Goal: Transaction & Acquisition: Subscribe to service/newsletter

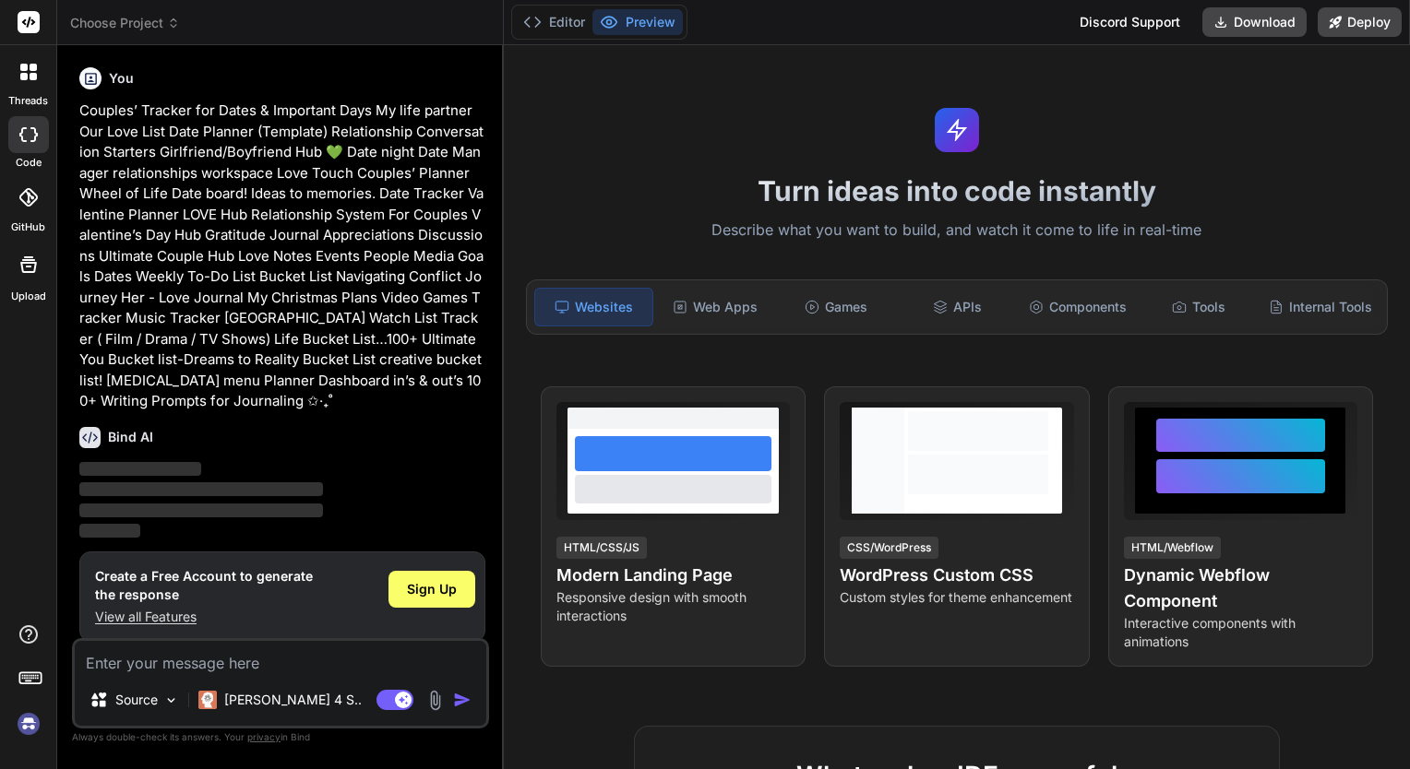
scroll to position [10, 0]
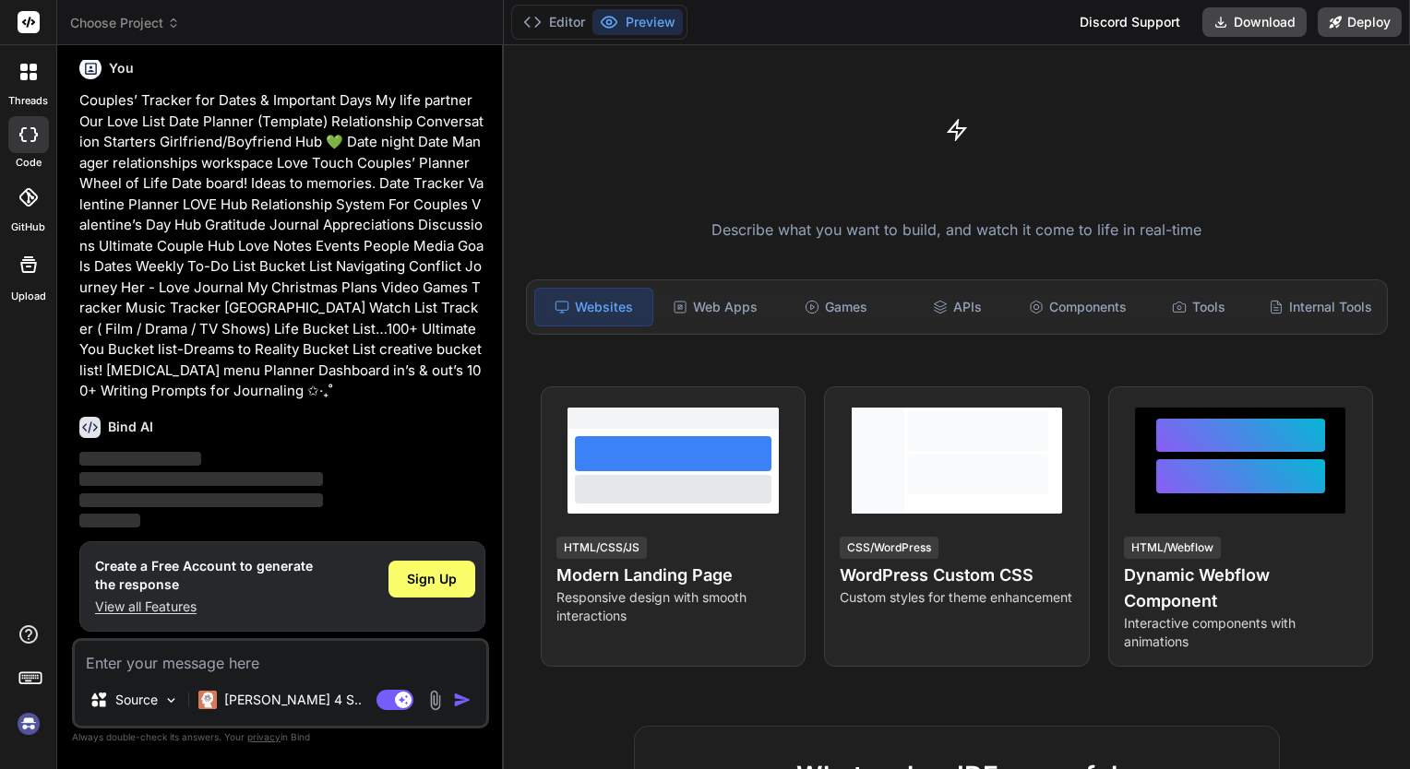
click at [149, 462] on span "‌" at bounding box center [140, 459] width 122 height 14
click at [553, 18] on button "Editor" at bounding box center [554, 22] width 77 height 26
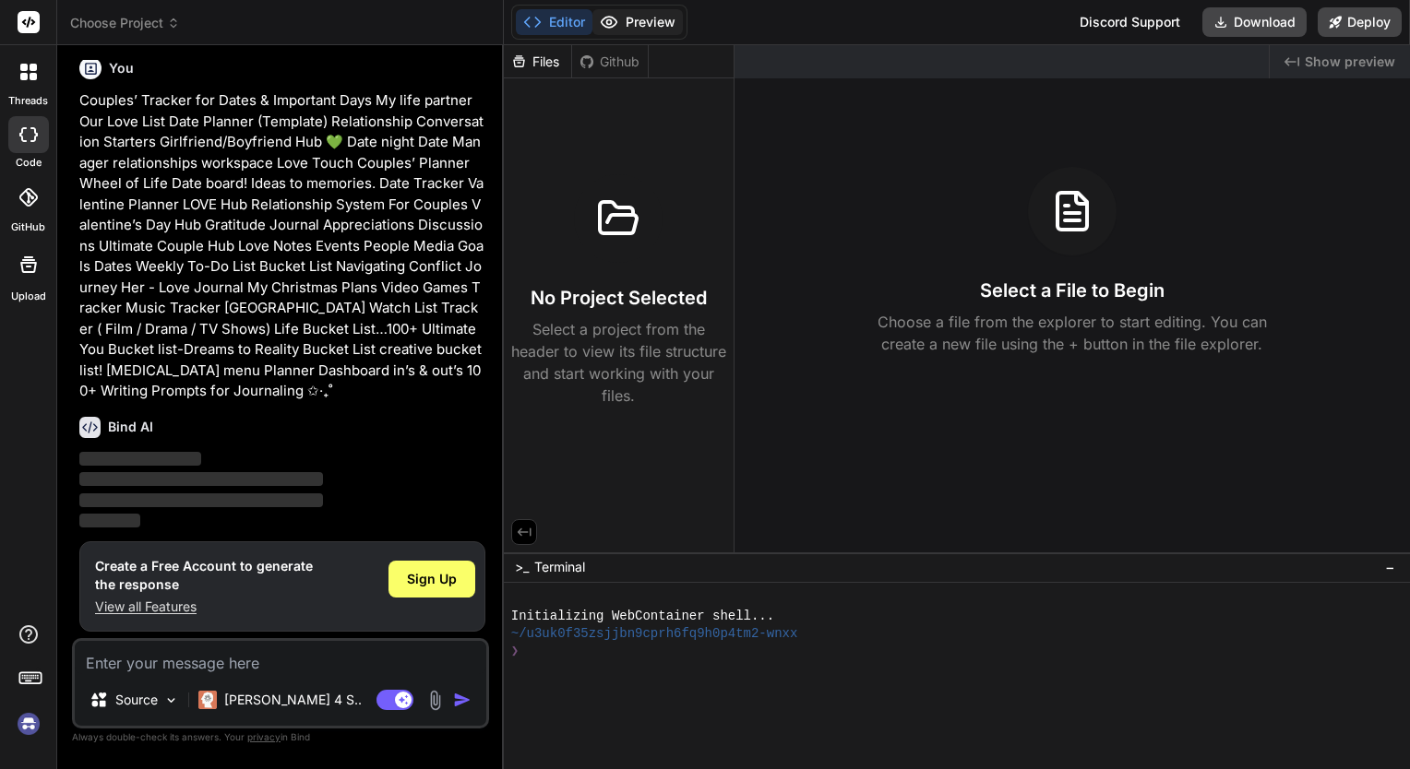
click at [613, 20] on icon at bounding box center [609, 22] width 18 height 18
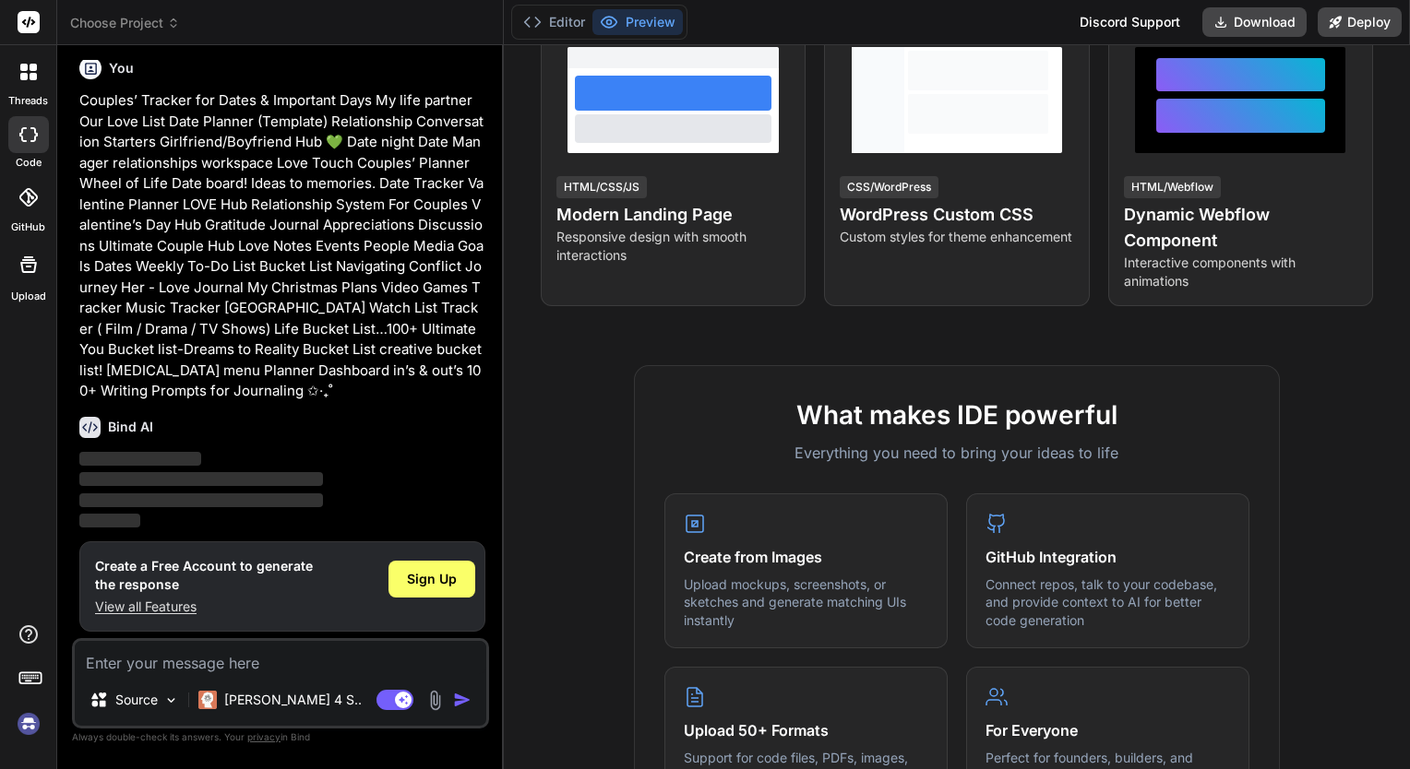
scroll to position [0, 0]
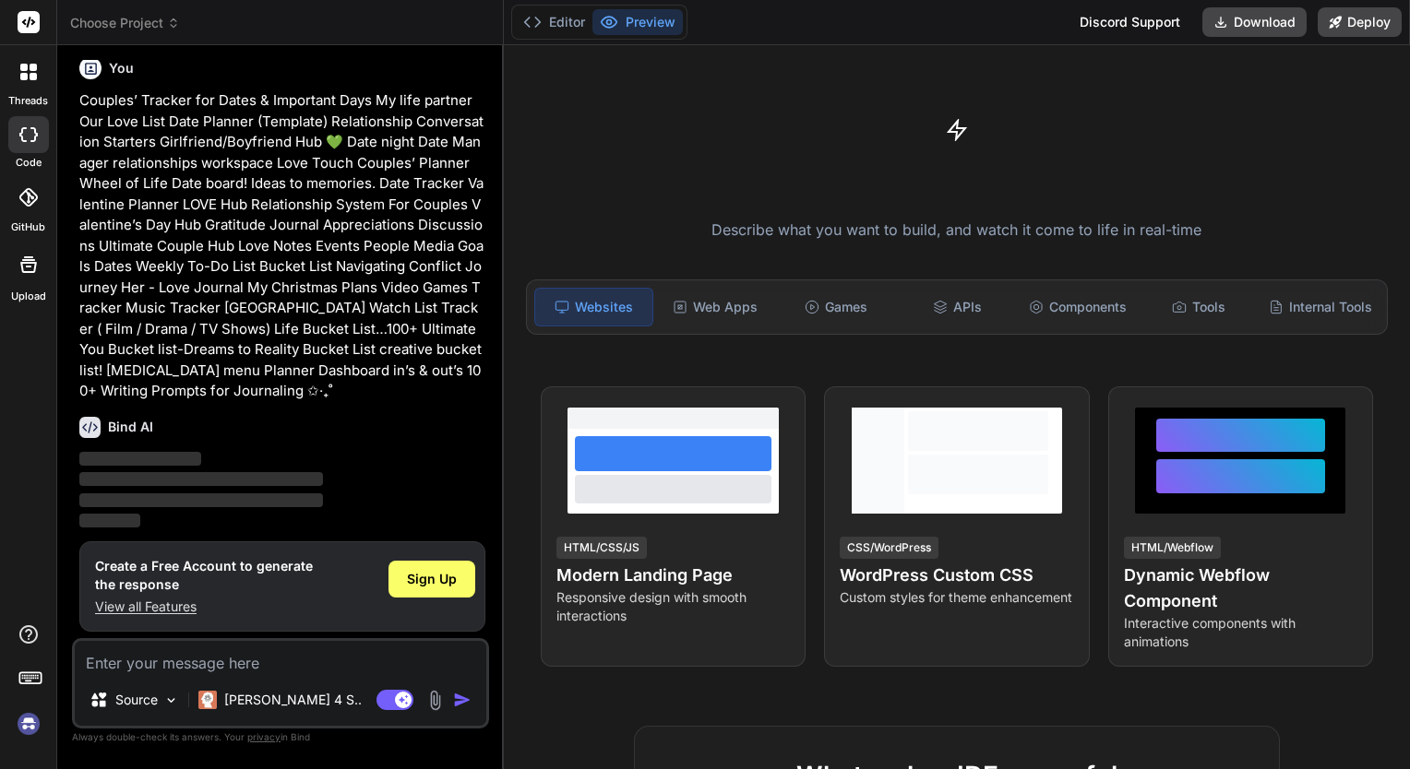
click at [186, 605] on p "View all Features" at bounding box center [204, 607] width 218 height 18
click at [422, 570] on span "Sign Up" at bounding box center [432, 579] width 50 height 18
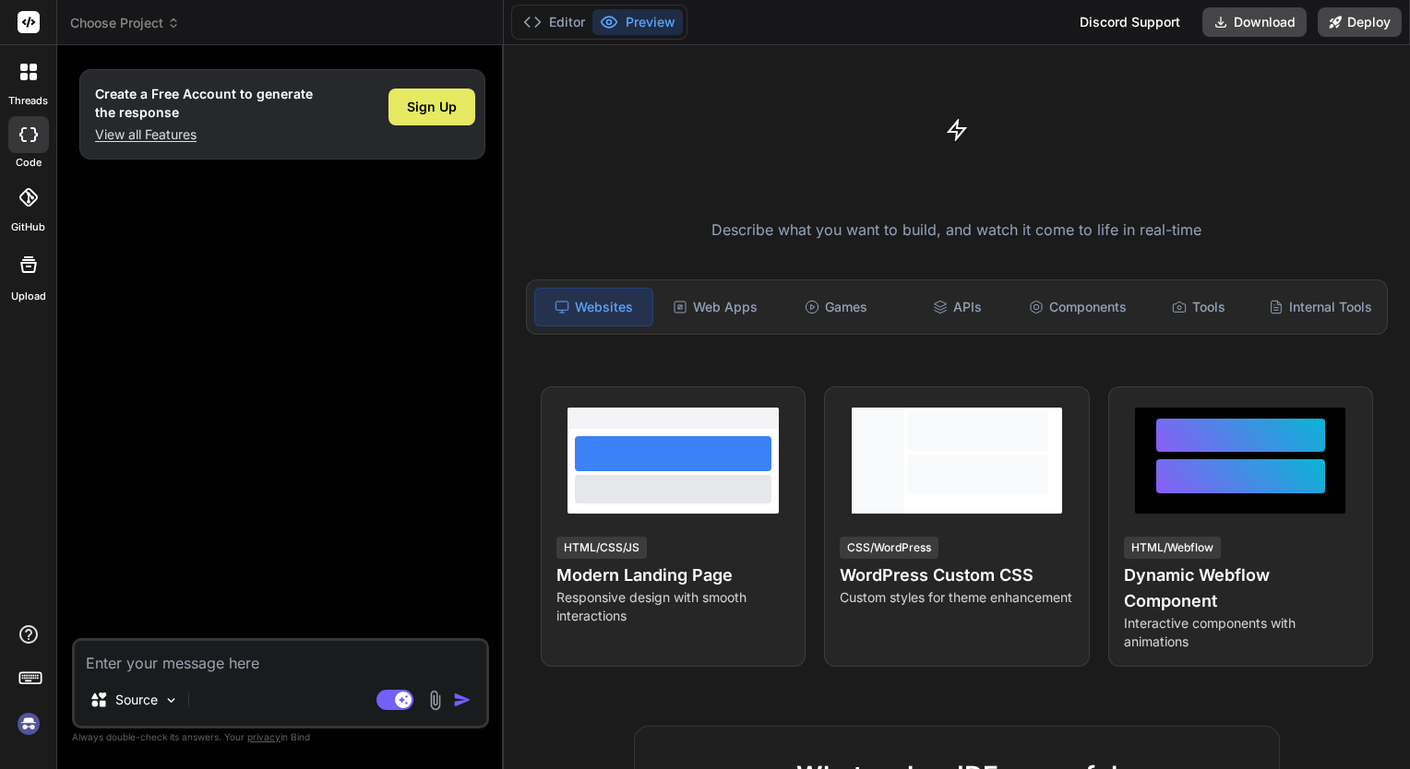
type textarea "x"
click at [476, 268] on div "Create a Free Account to generate the response View all Features Sign Up" at bounding box center [282, 349] width 413 height 578
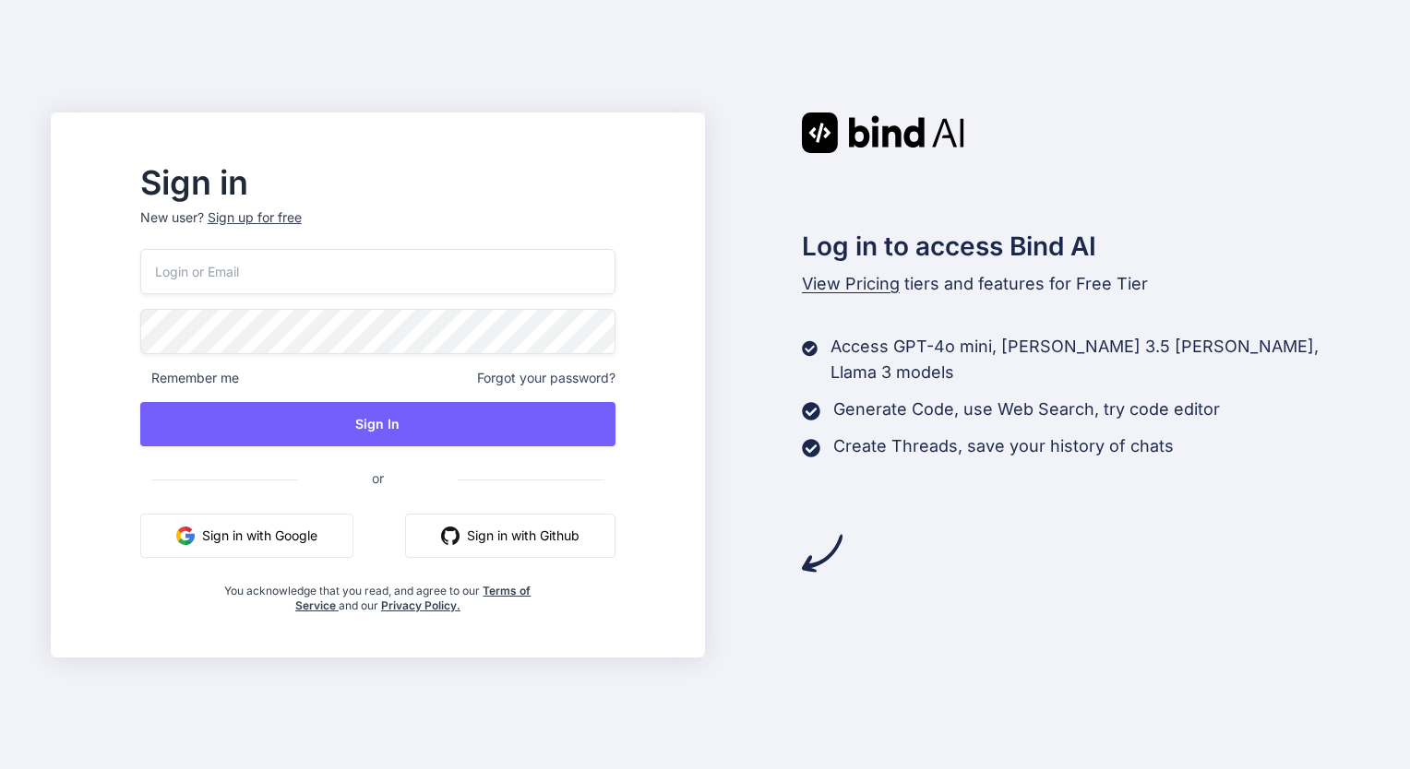
click at [456, 539] on button "Sign in with Github" at bounding box center [510, 536] width 210 height 44
